Goal: Task Accomplishment & Management: Manage account settings

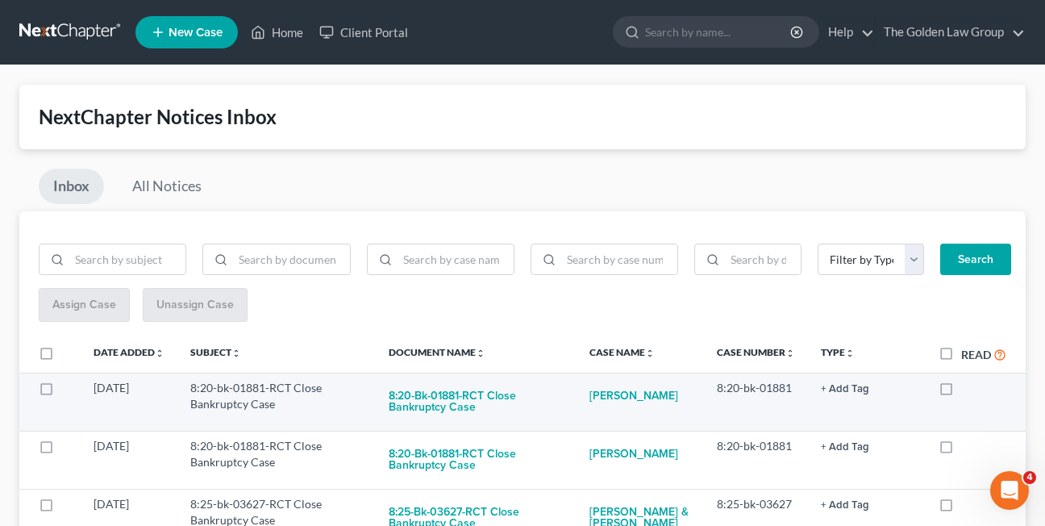
click at [961, 392] on label at bounding box center [961, 392] width 0 height 0
click at [967, 390] on input "checkbox" at bounding box center [972, 385] width 10 height 10
checkbox input "true"
click at [961, 392] on label at bounding box center [961, 392] width 0 height 0
click at [967, 390] on input "checkbox" at bounding box center [972, 385] width 10 height 10
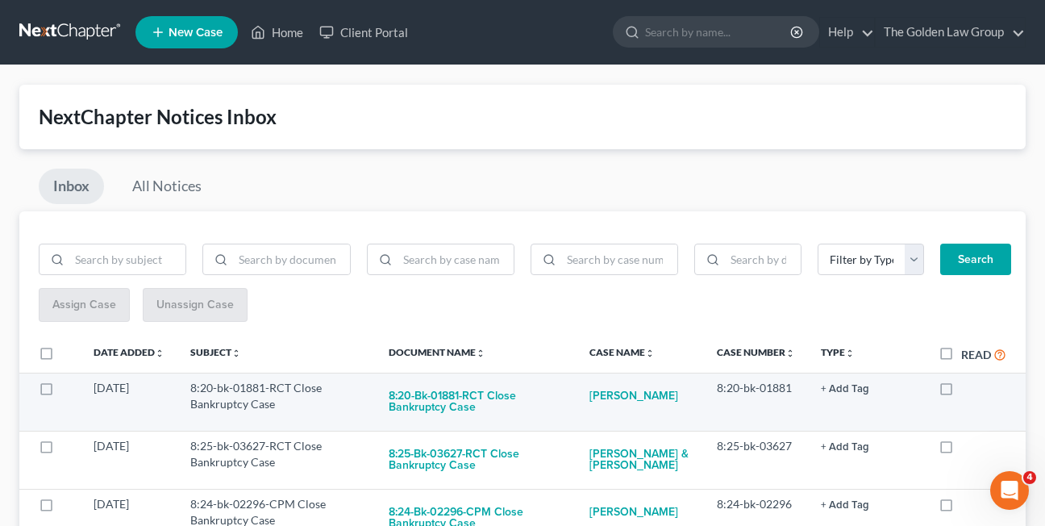
checkbox input "true"
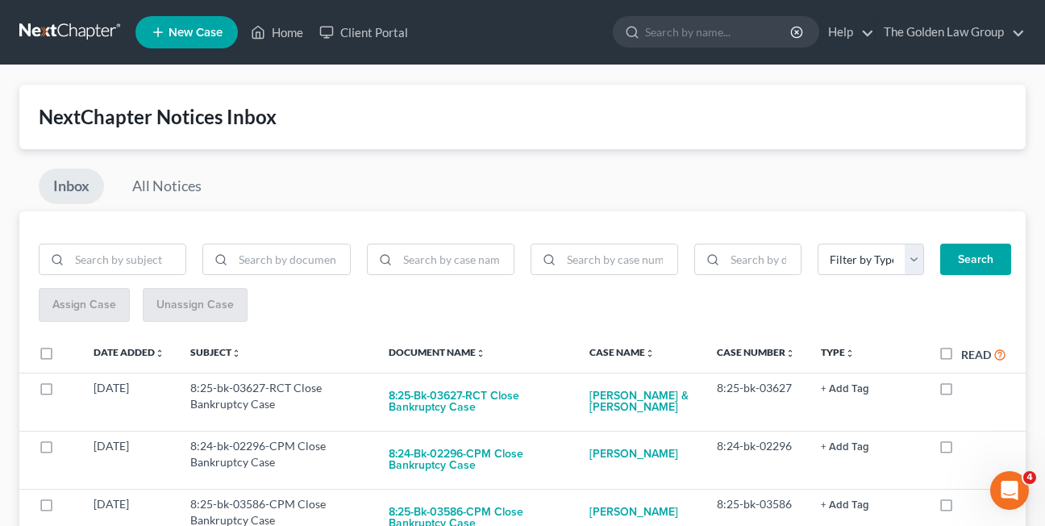
click at [961, 392] on label at bounding box center [961, 392] width 0 height 0
click at [967, 390] on input "checkbox" at bounding box center [972, 385] width 10 height 10
checkbox input "true"
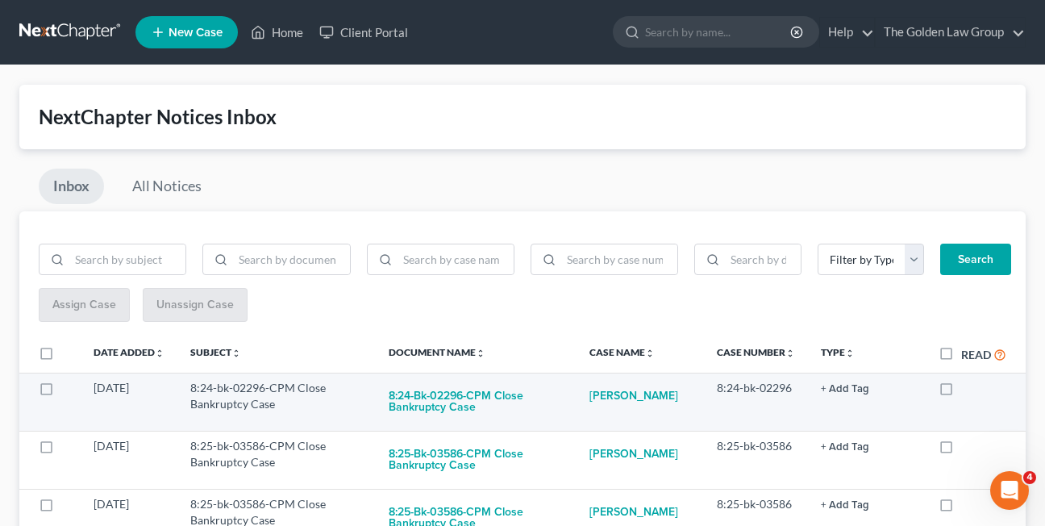
click at [961, 392] on label at bounding box center [961, 392] width 0 height 0
click at [967, 390] on input "checkbox" at bounding box center [972, 385] width 10 height 10
checkbox input "true"
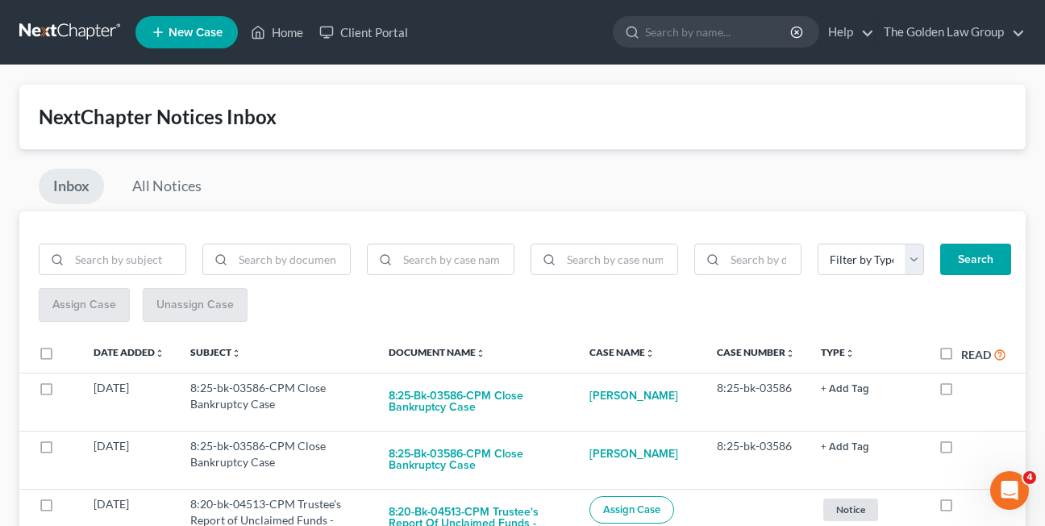
click at [961, 392] on label at bounding box center [961, 392] width 0 height 0
click at [967, 390] on input "checkbox" at bounding box center [972, 385] width 10 height 10
checkbox input "true"
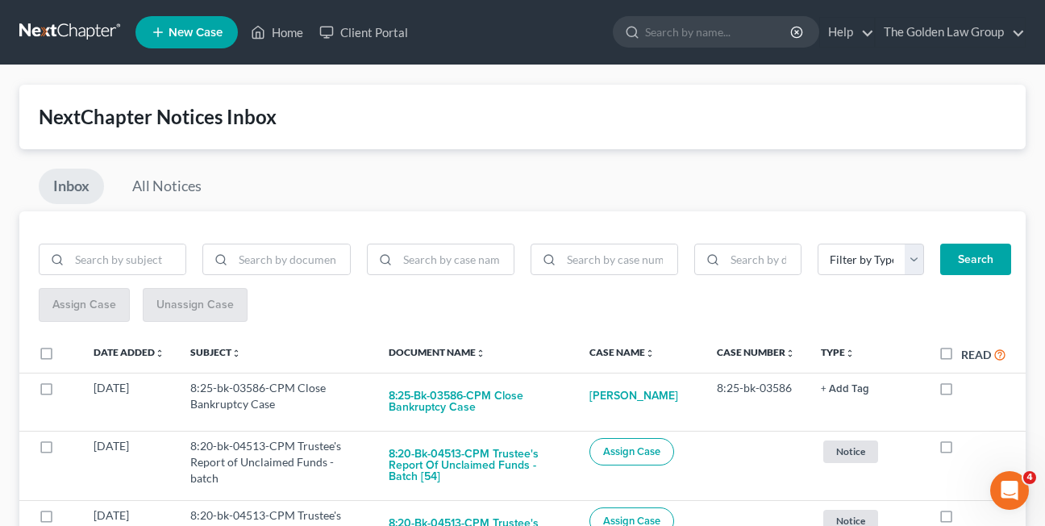
click at [961, 392] on label at bounding box center [961, 392] width 0 height 0
click at [967, 390] on input "checkbox" at bounding box center [972, 385] width 10 height 10
checkbox input "true"
